Goal: Book appointment/travel/reservation

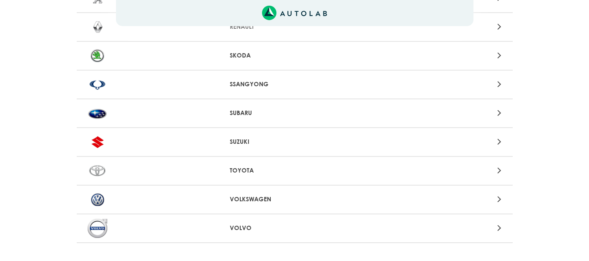
scroll to position [898, 0]
click at [267, 164] on div "TOYOTA" at bounding box center [295, 170] width 436 height 29
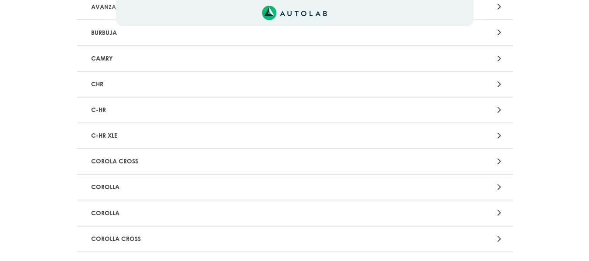
scroll to position [266, 0]
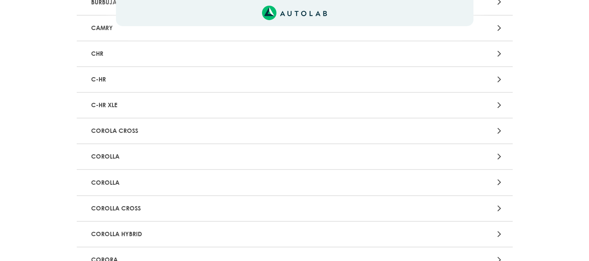
click at [262, 126] on p "COROLA CROSS" at bounding box center [223, 131] width 271 height 16
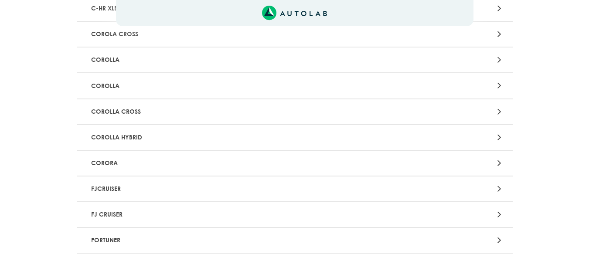
scroll to position [363, 0]
click at [170, 139] on p "COROLLA HYBRID" at bounding box center [223, 137] width 271 height 16
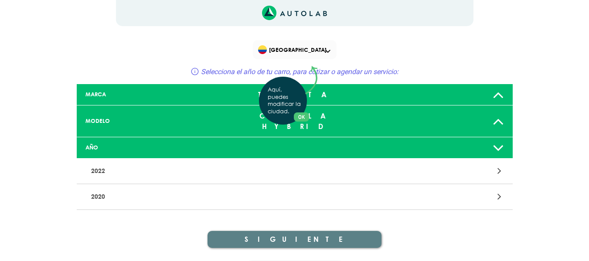
scroll to position [14, 0]
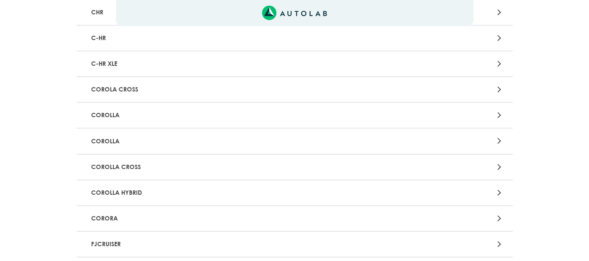
scroll to position [308, 0]
click at [129, 168] on p "COROLLA CROSS" at bounding box center [223, 167] width 271 height 16
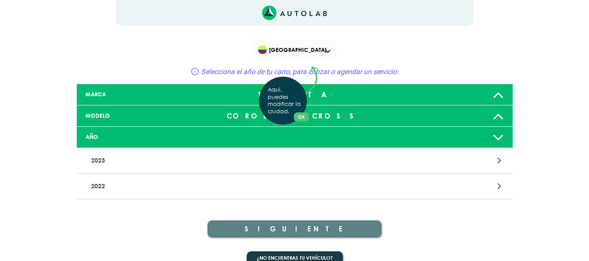
scroll to position [14, 0]
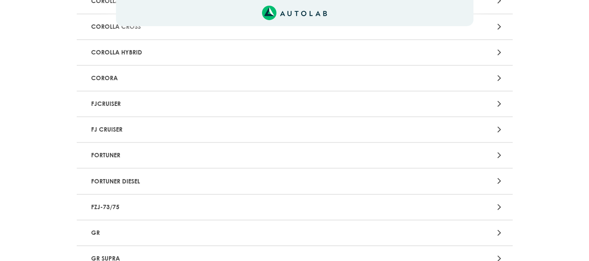
scroll to position [416, 0]
